Goal: Use online tool/utility

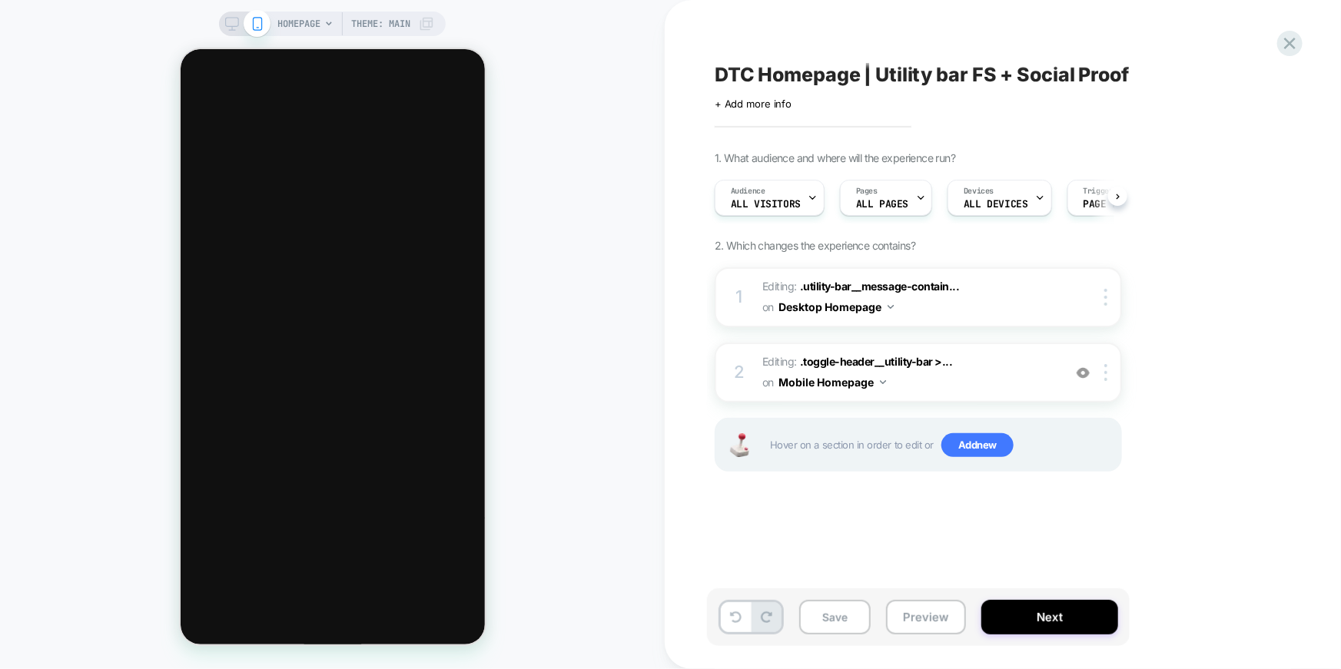
click at [236, 22] on icon at bounding box center [232, 24] width 14 height 14
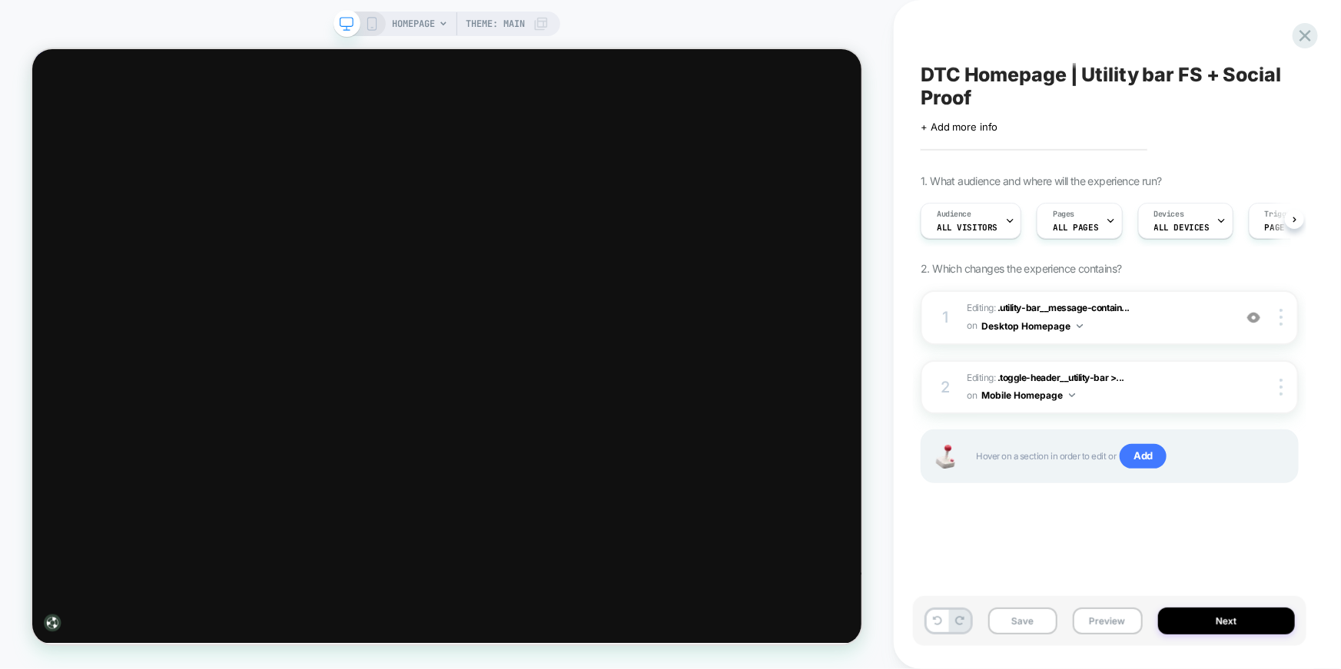
click at [370, 24] on icon at bounding box center [372, 24] width 14 height 14
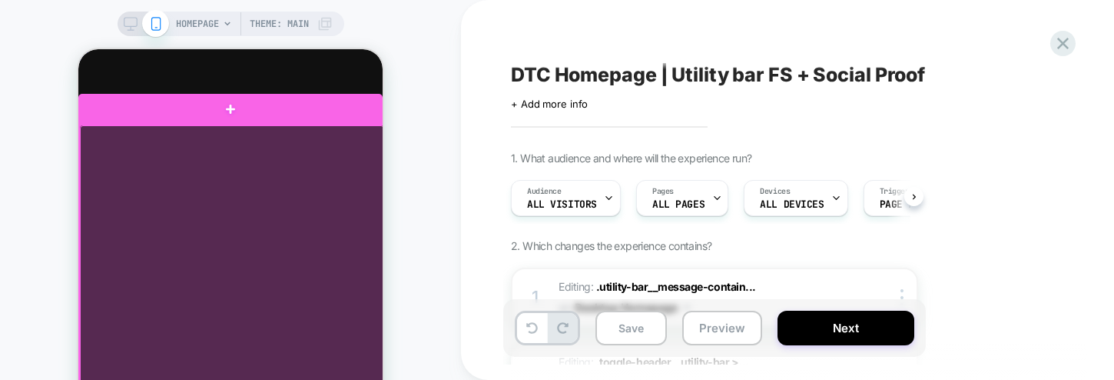
click at [467, 88] on div "DTC Homepage | Utility bar FS + Social Proof Click to edit experience details +…" at bounding box center [799, 190] width 676 height 380
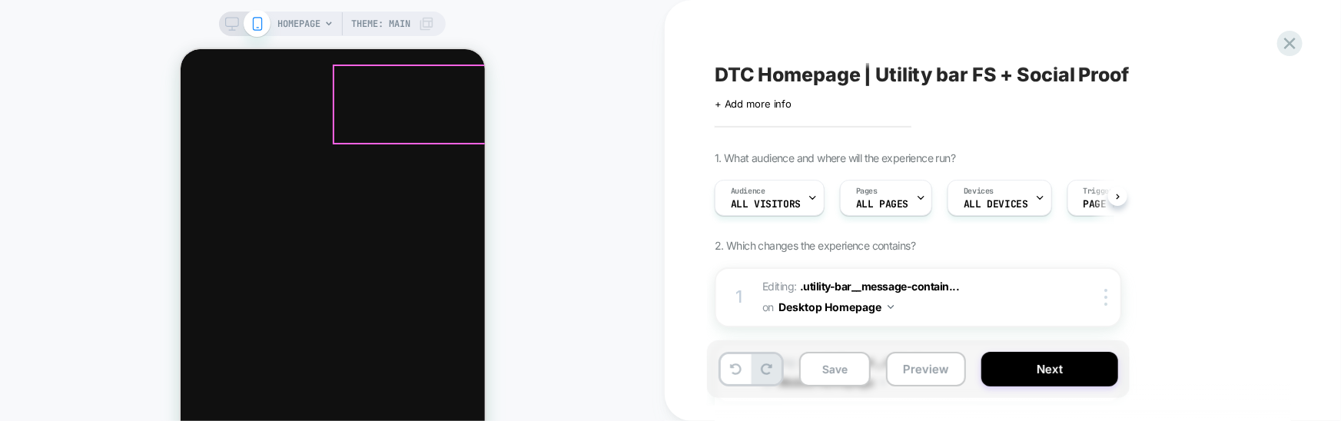
click at [180, 181] on span "Upgrade your office setup and enjoy free shipping on orders $90+." at bounding box center [28, 219] width 304 height 77
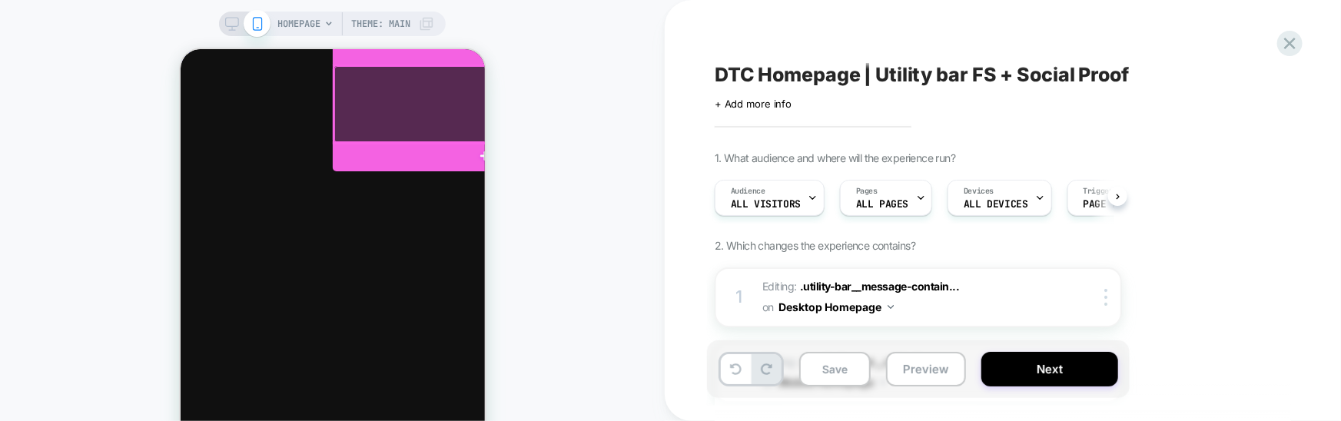
click at [407, 76] on div at bounding box center [486, 103] width 304 height 77
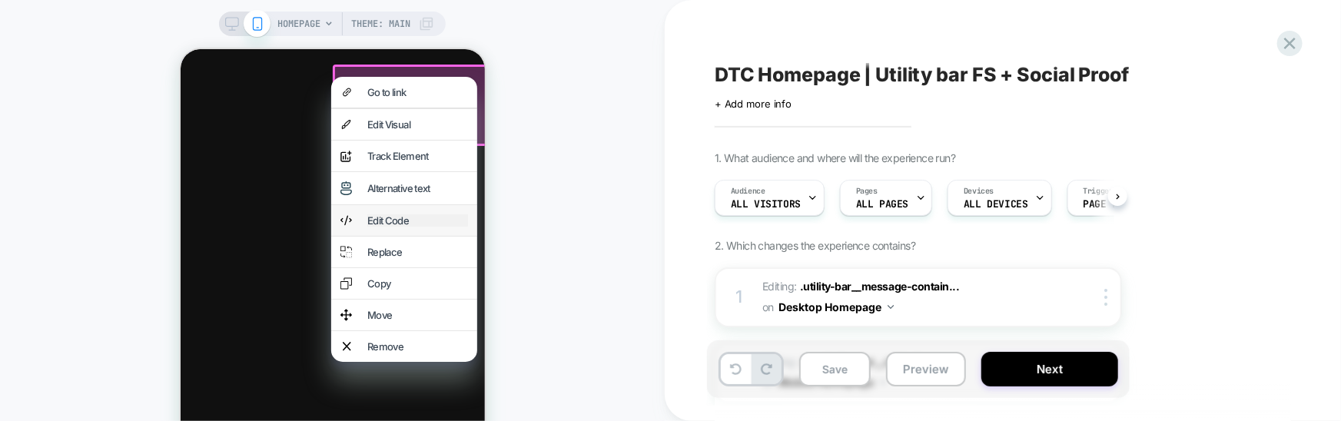
click at [407, 223] on div "Edit Code" at bounding box center [417, 220] width 101 height 12
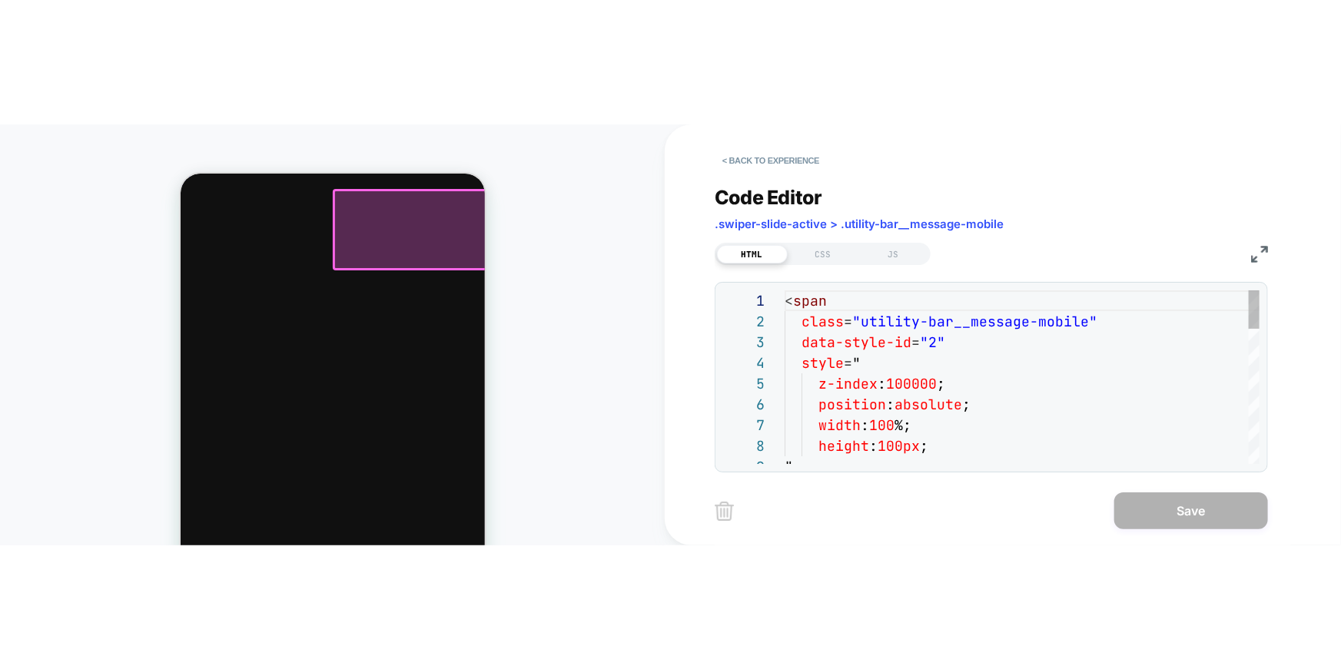
scroll to position [207, 0]
